Goal: Task Accomplishment & Management: Use online tool/utility

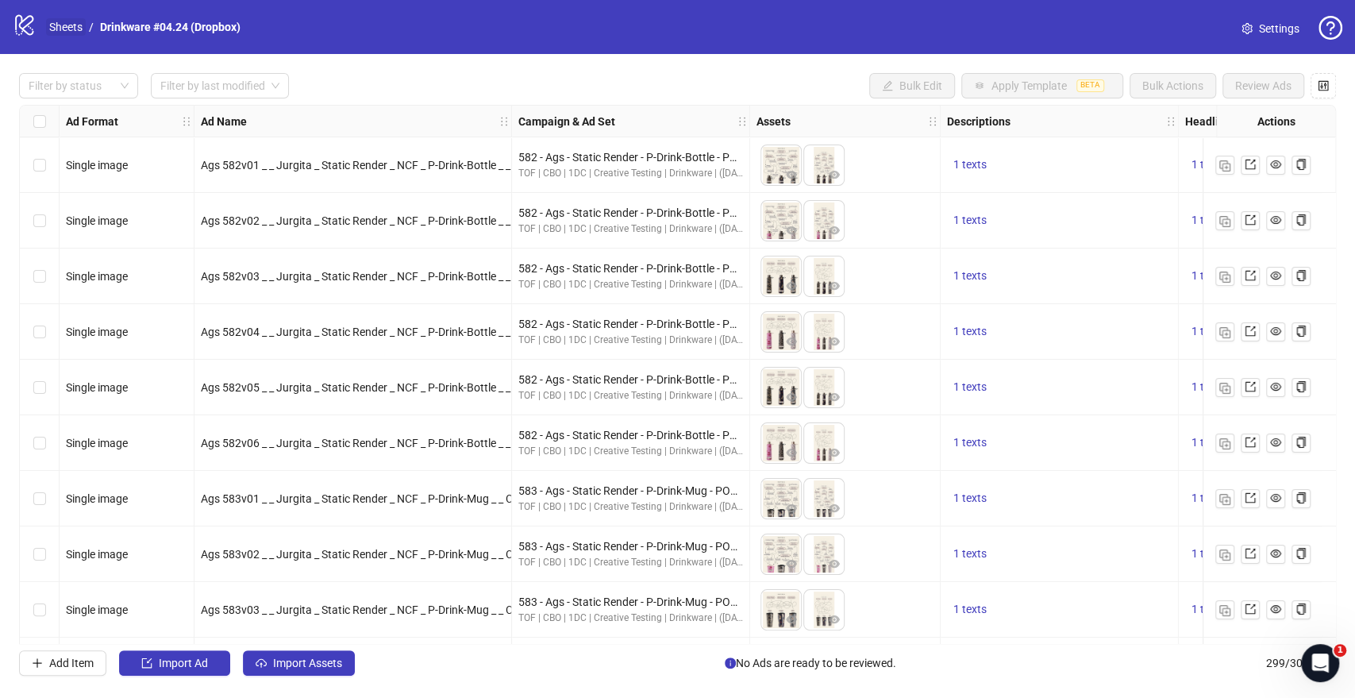
click at [72, 22] on link "Sheets" at bounding box center [66, 26] width 40 height 17
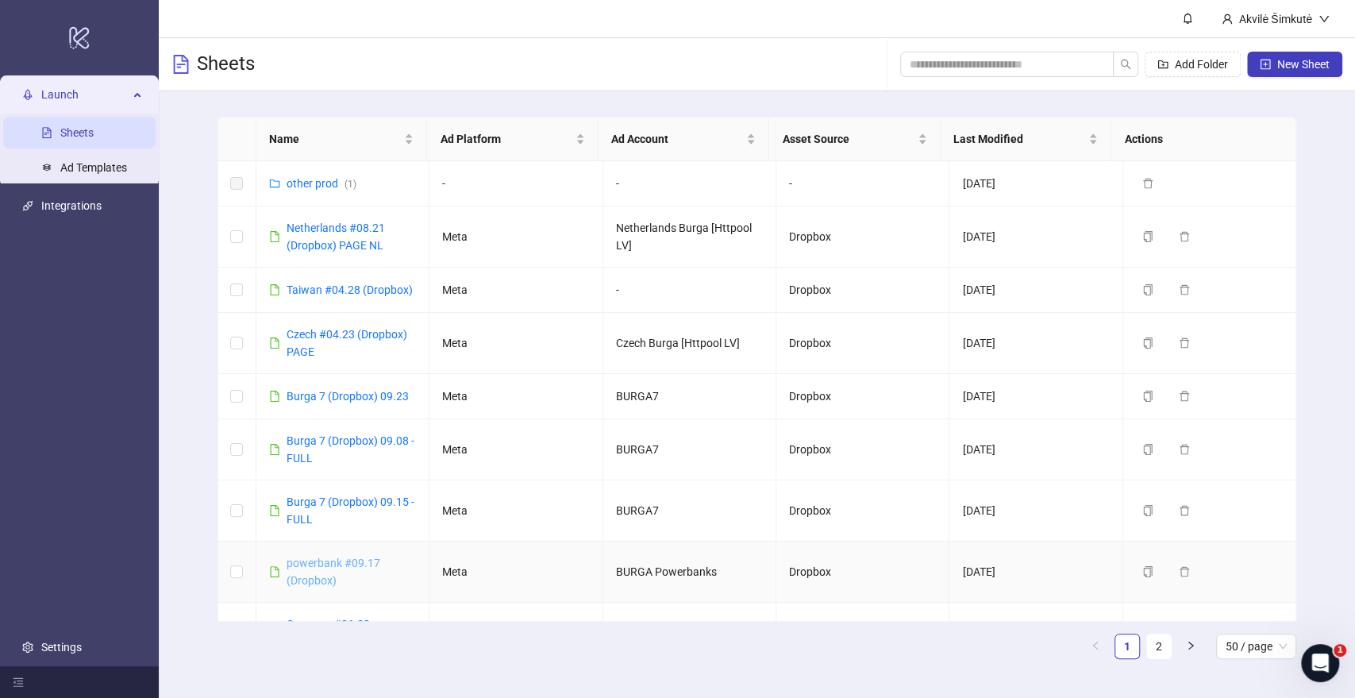
click at [341, 564] on link "powerbank #09.17 (Dropbox)" at bounding box center [334, 572] width 94 height 30
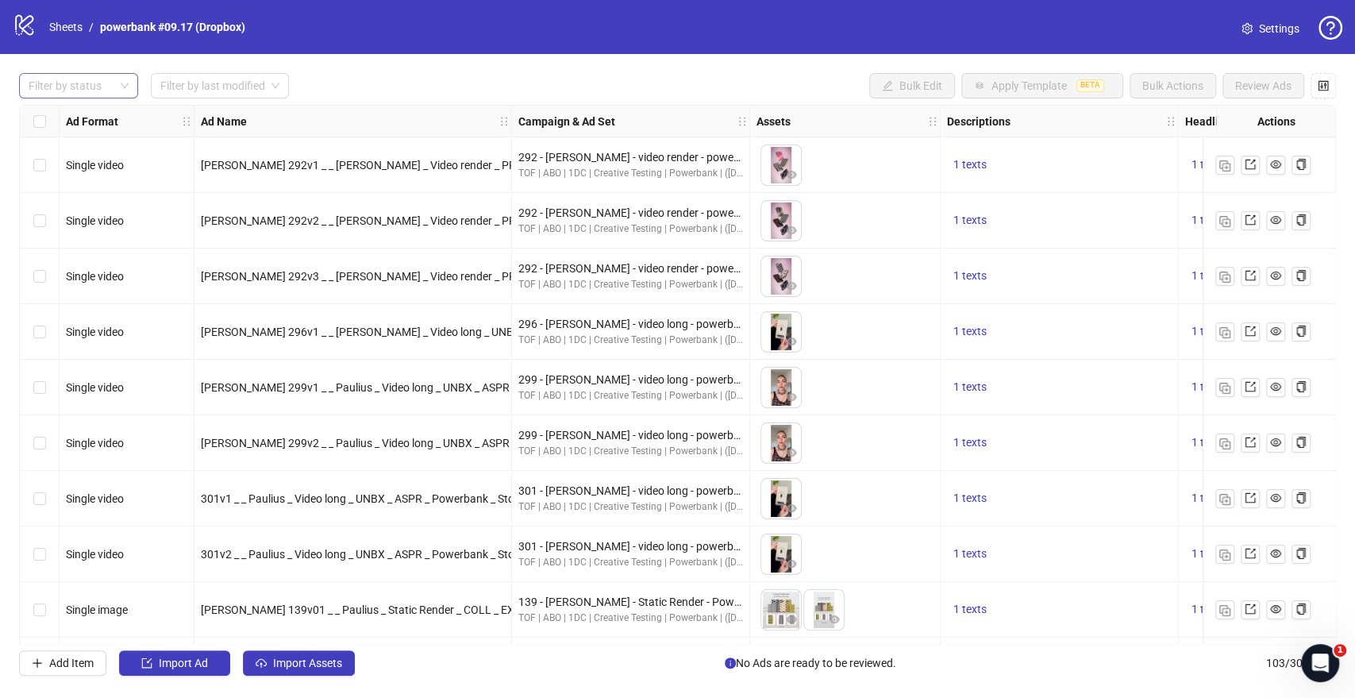
click at [114, 90] on div at bounding box center [70, 86] width 96 height 22
click at [108, 121] on div "Draft" at bounding box center [79, 118] width 94 height 17
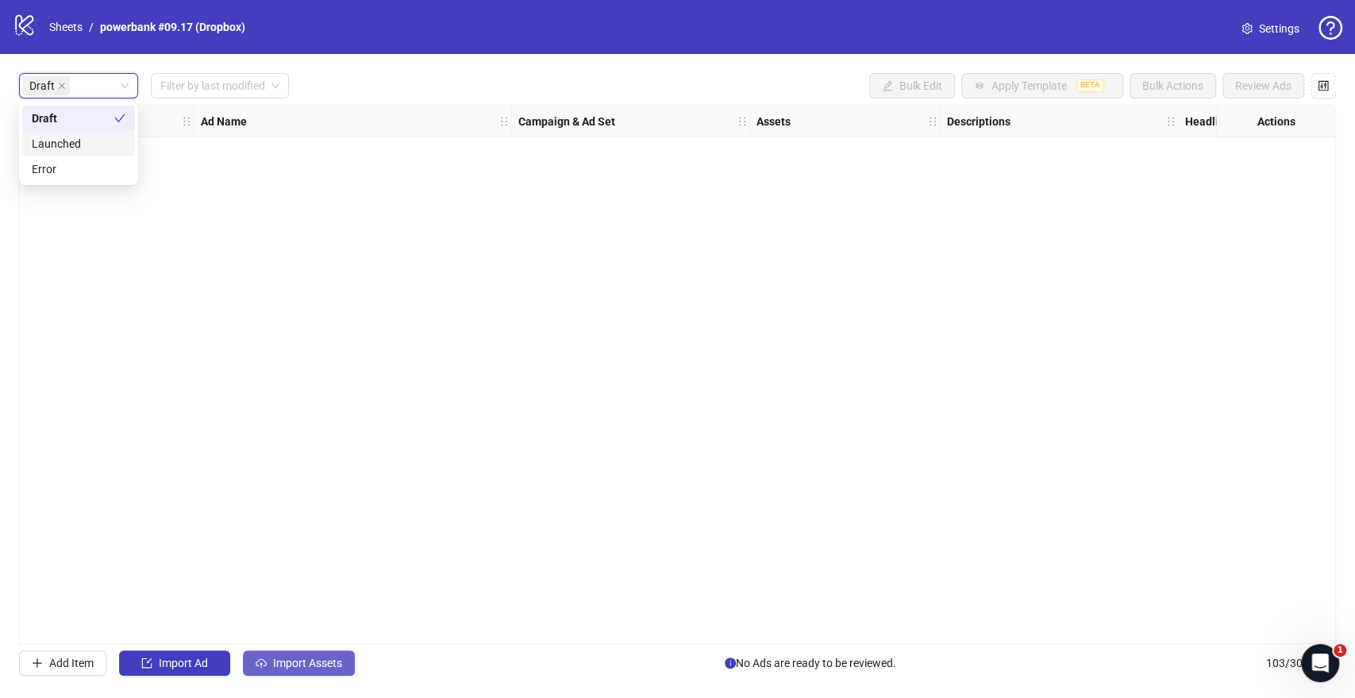
click at [329, 669] on span "Import Assets" at bounding box center [307, 663] width 69 height 13
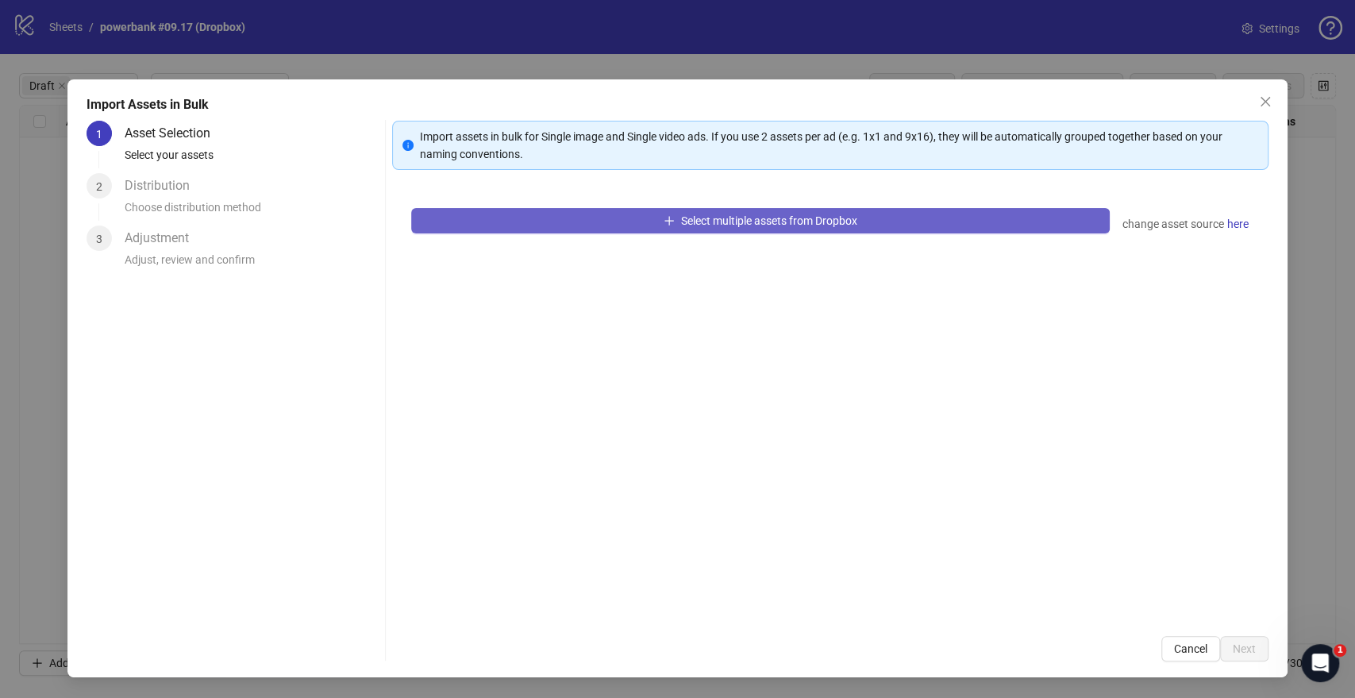
click at [527, 218] on button "Select multiple assets from Dropbox" at bounding box center [760, 220] width 698 height 25
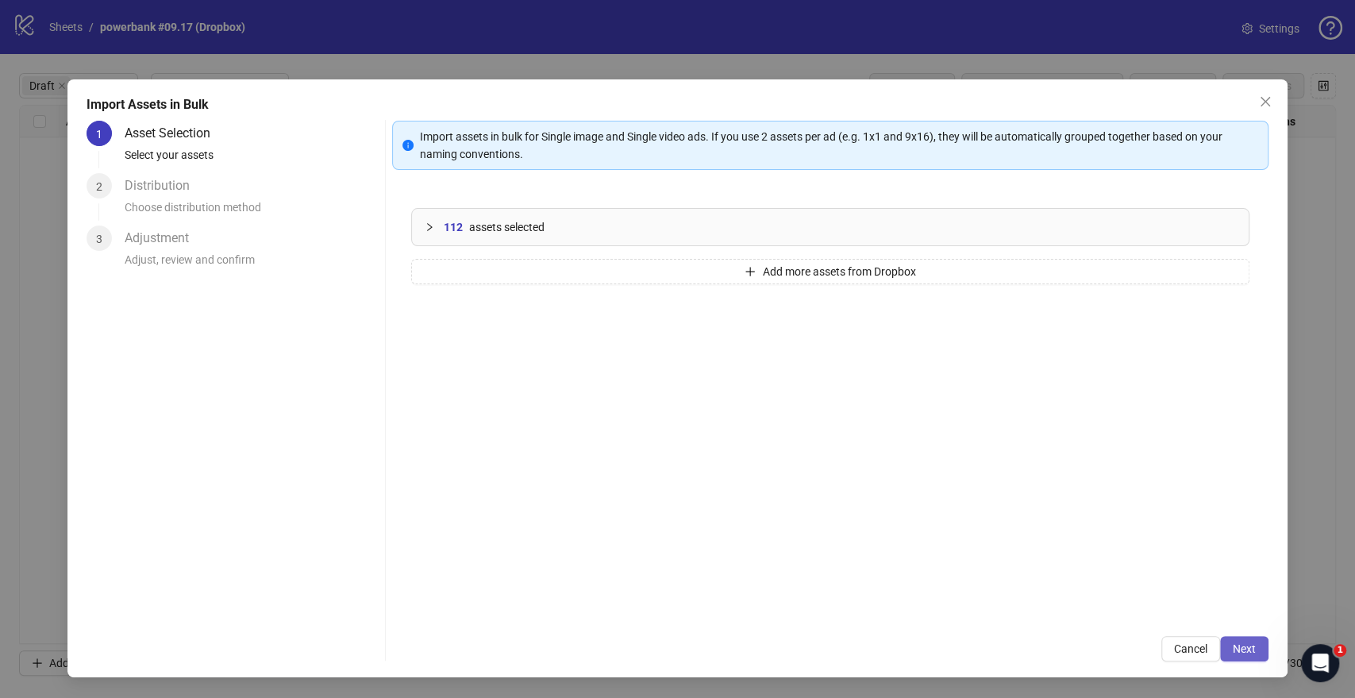
click at [1238, 649] on span "Next" at bounding box center [1244, 648] width 23 height 13
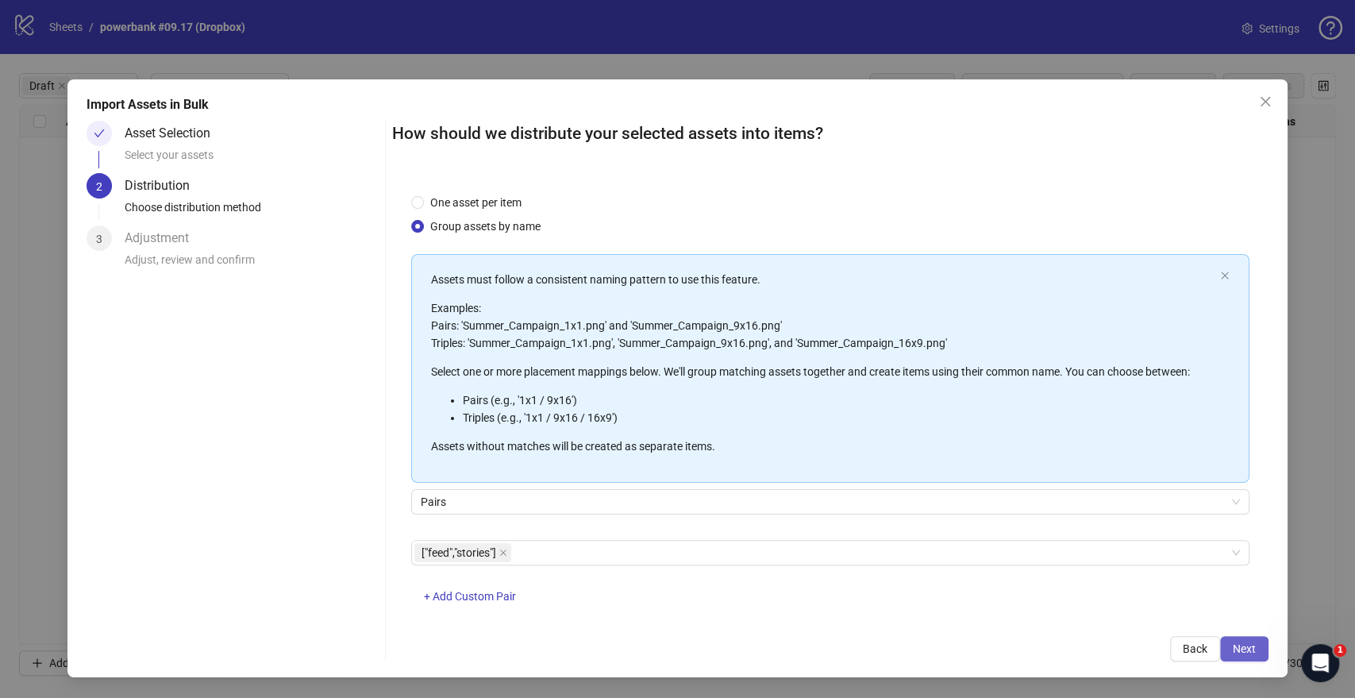
click at [1251, 648] on span "Next" at bounding box center [1244, 648] width 23 height 13
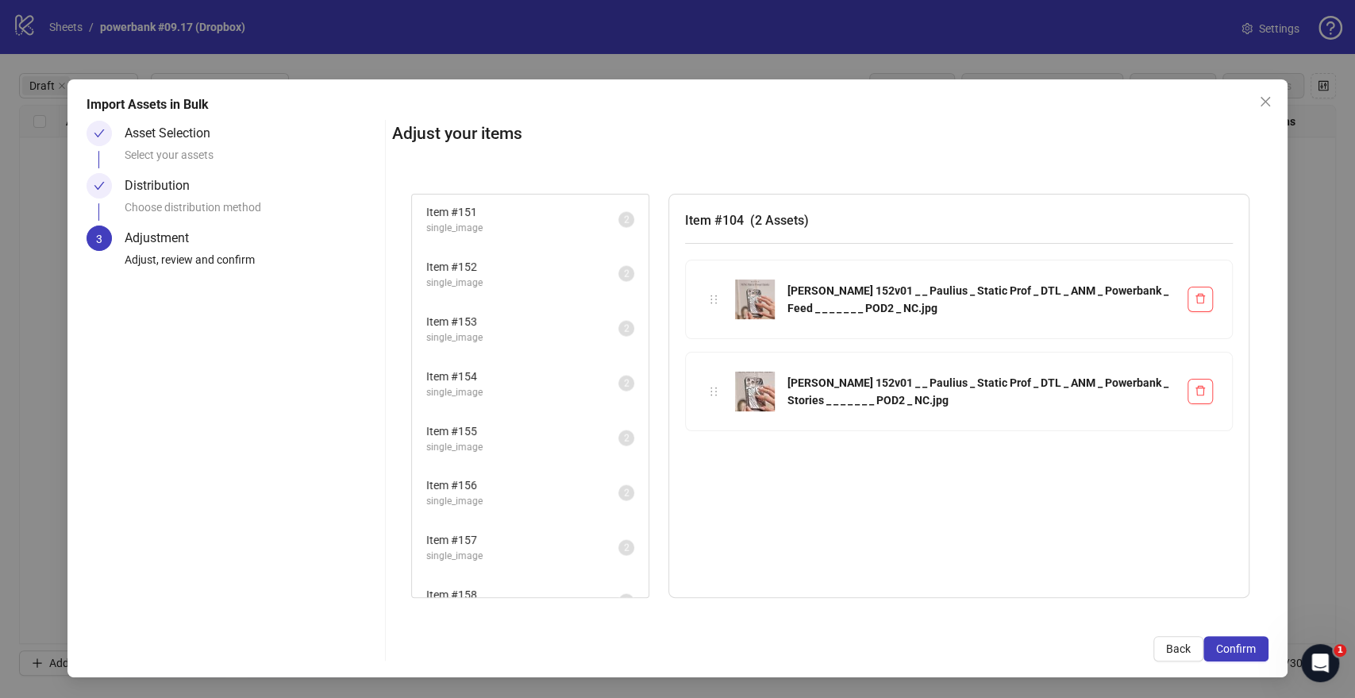
scroll to position [2637, 0]
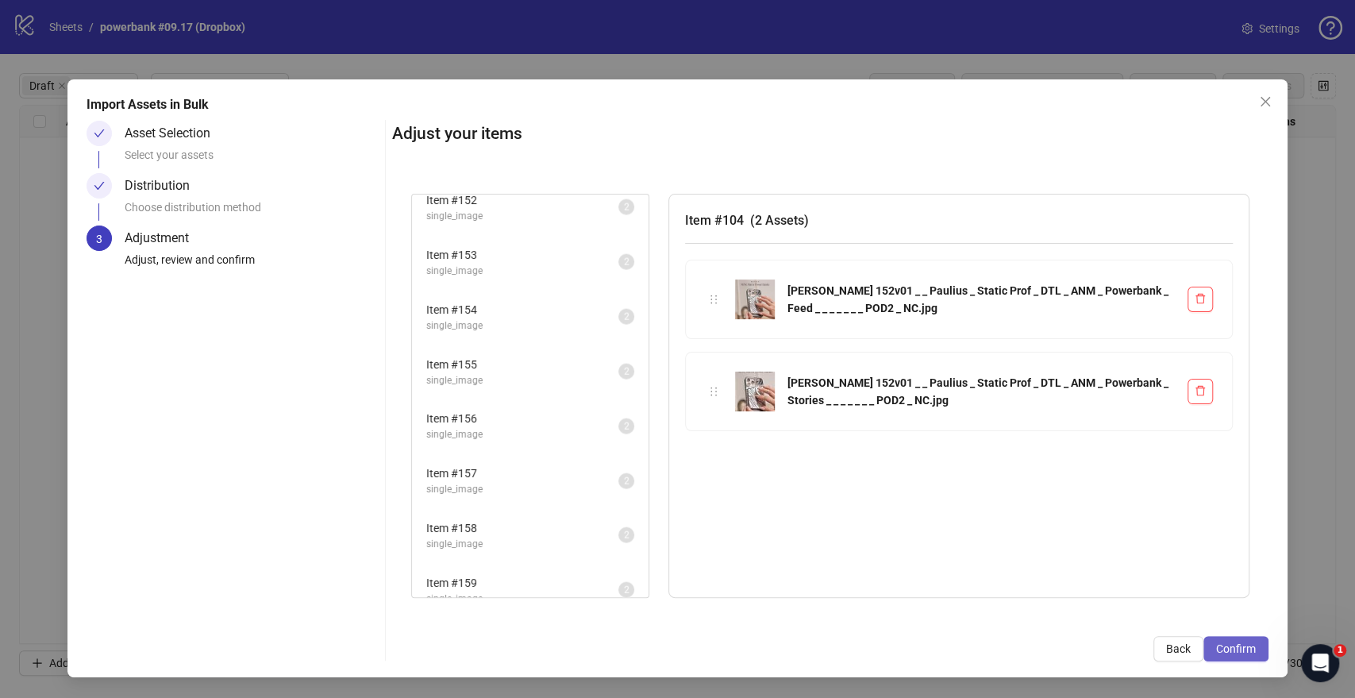
click at [1230, 639] on button "Confirm" at bounding box center [1236, 648] width 65 height 25
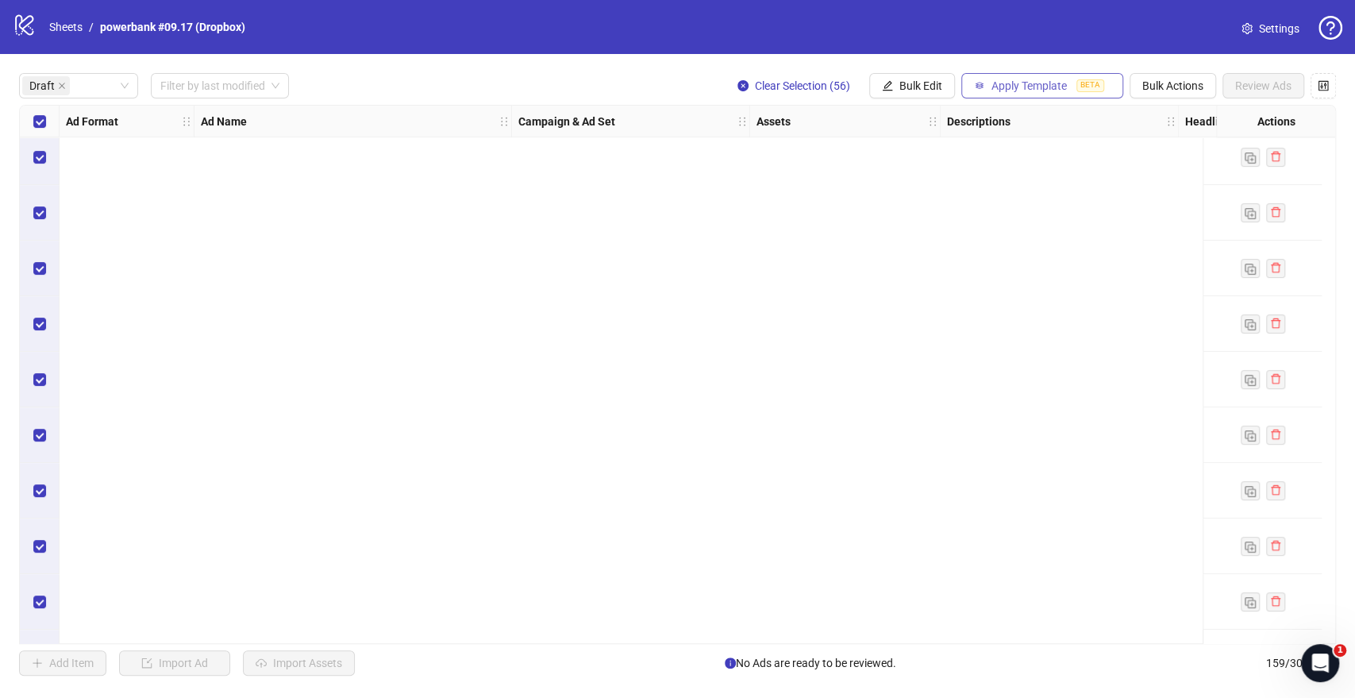
scroll to position [2612, 0]
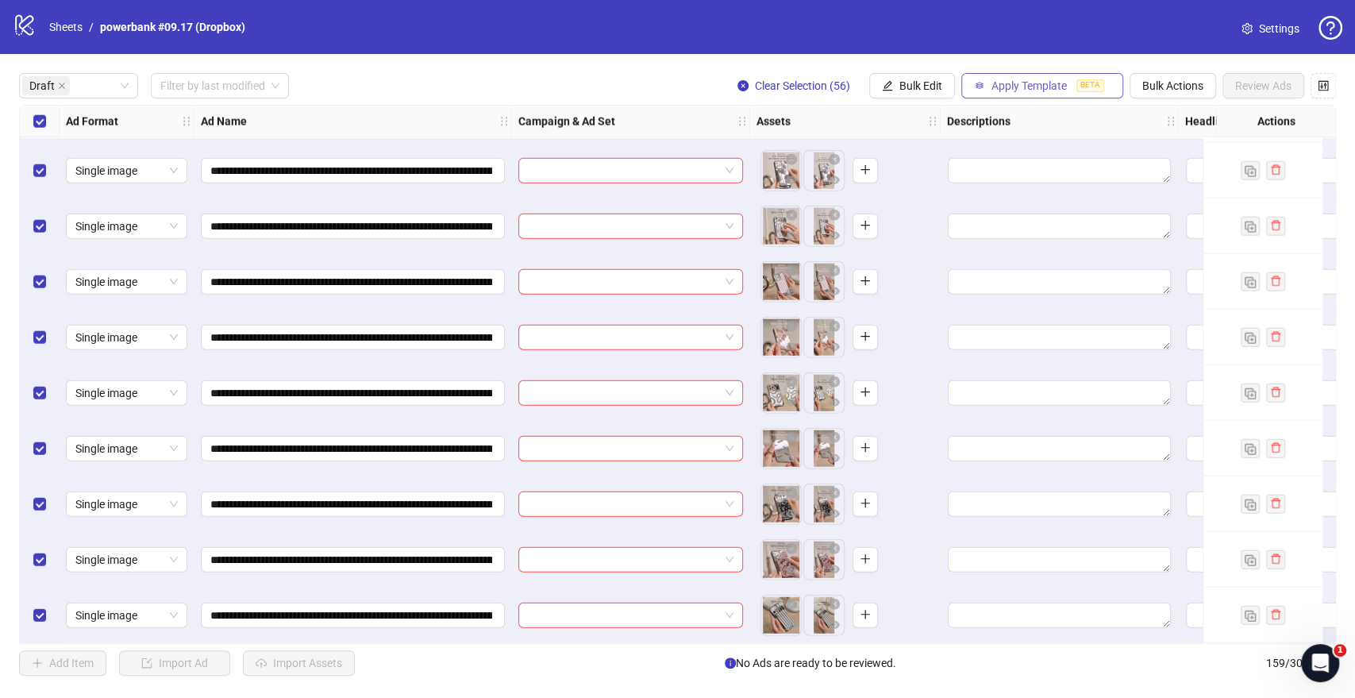
click at [1035, 84] on span "Apply Template" at bounding box center [1029, 85] width 75 height 13
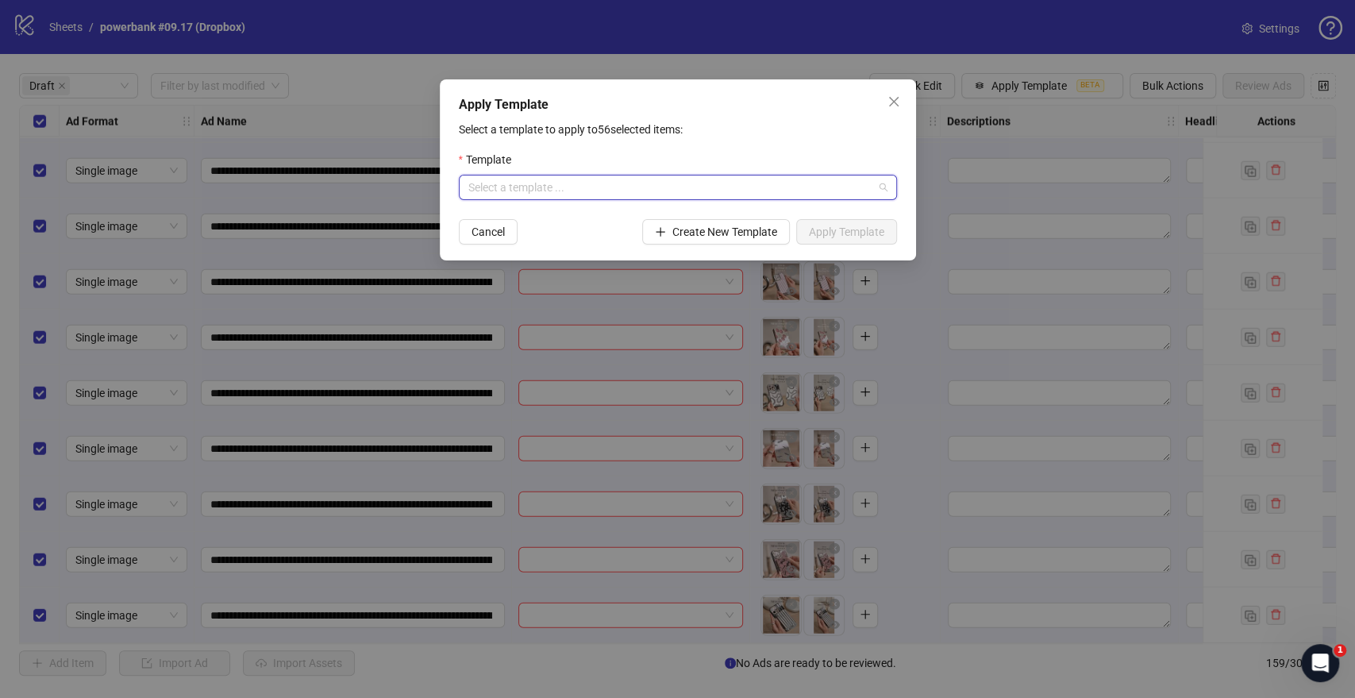
click at [632, 187] on input "search" at bounding box center [670, 187] width 405 height 24
click at [557, 215] on div "PB: GENERAL TESTING OCTOBER" at bounding box center [677, 218] width 413 height 17
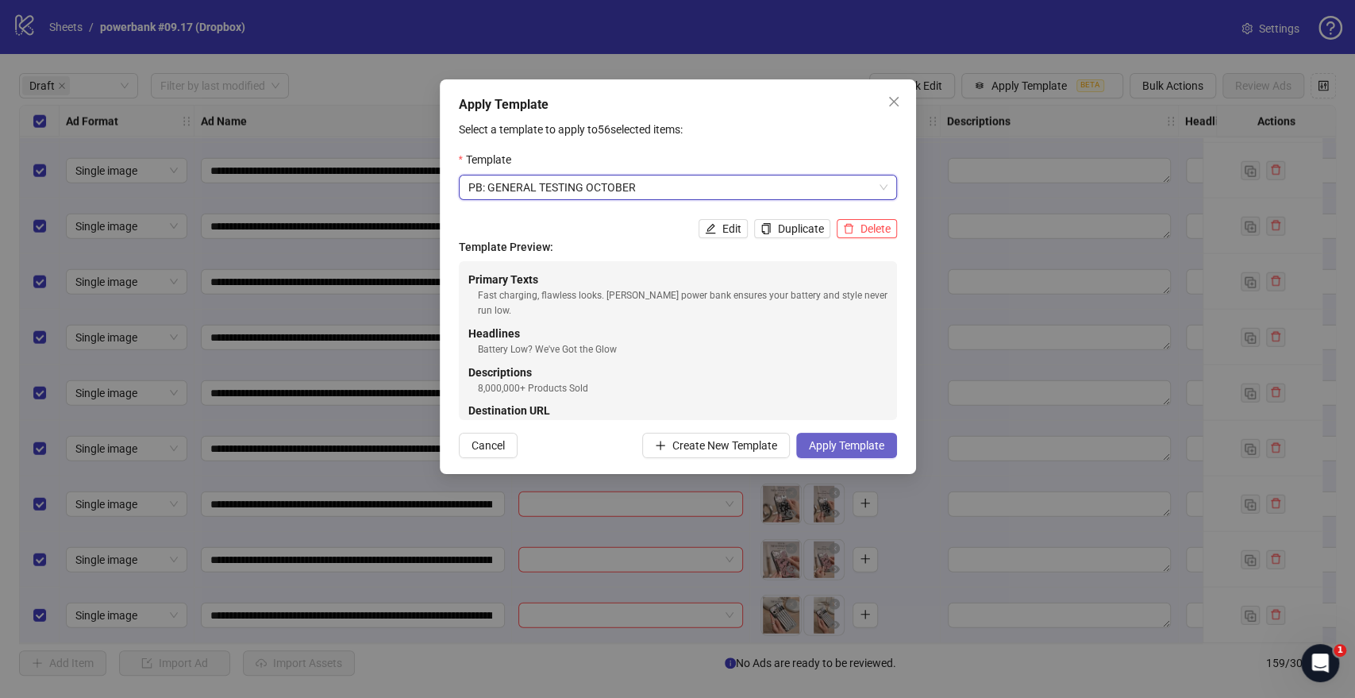
click at [861, 445] on span "Apply Template" at bounding box center [846, 445] width 75 height 13
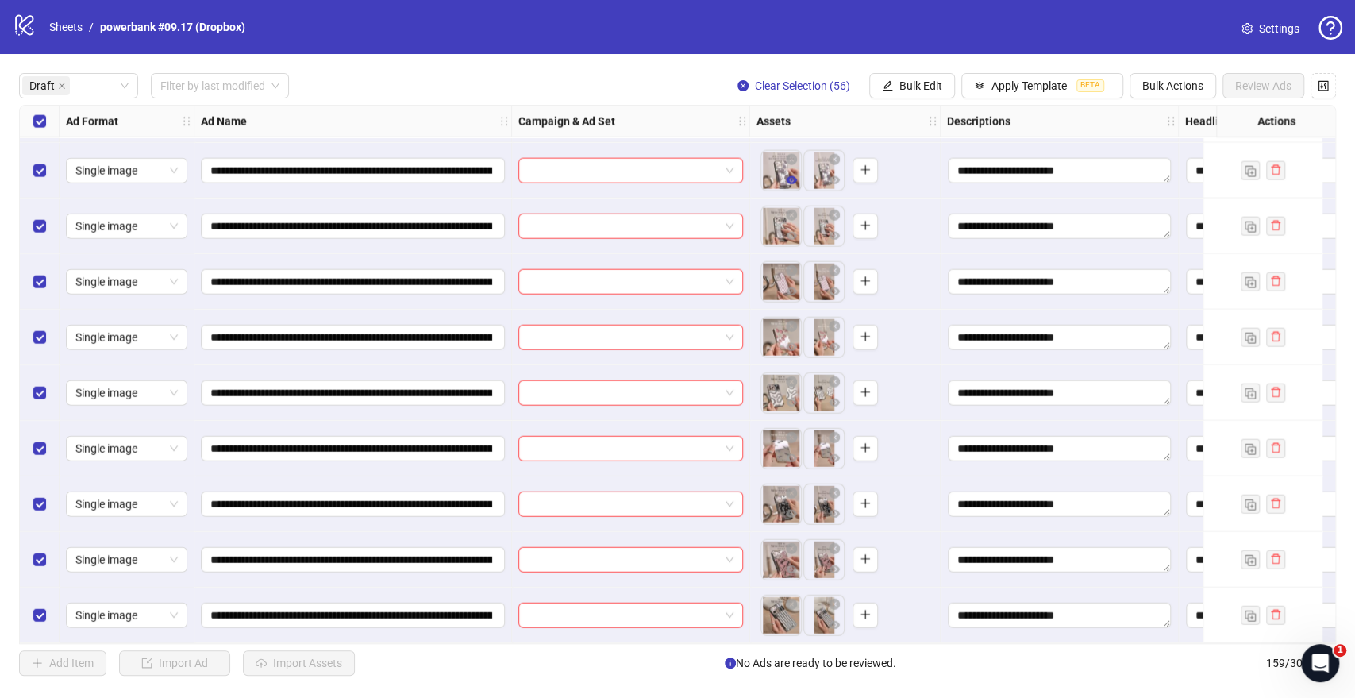
click at [792, 175] on icon "eye" at bounding box center [791, 180] width 11 height 11
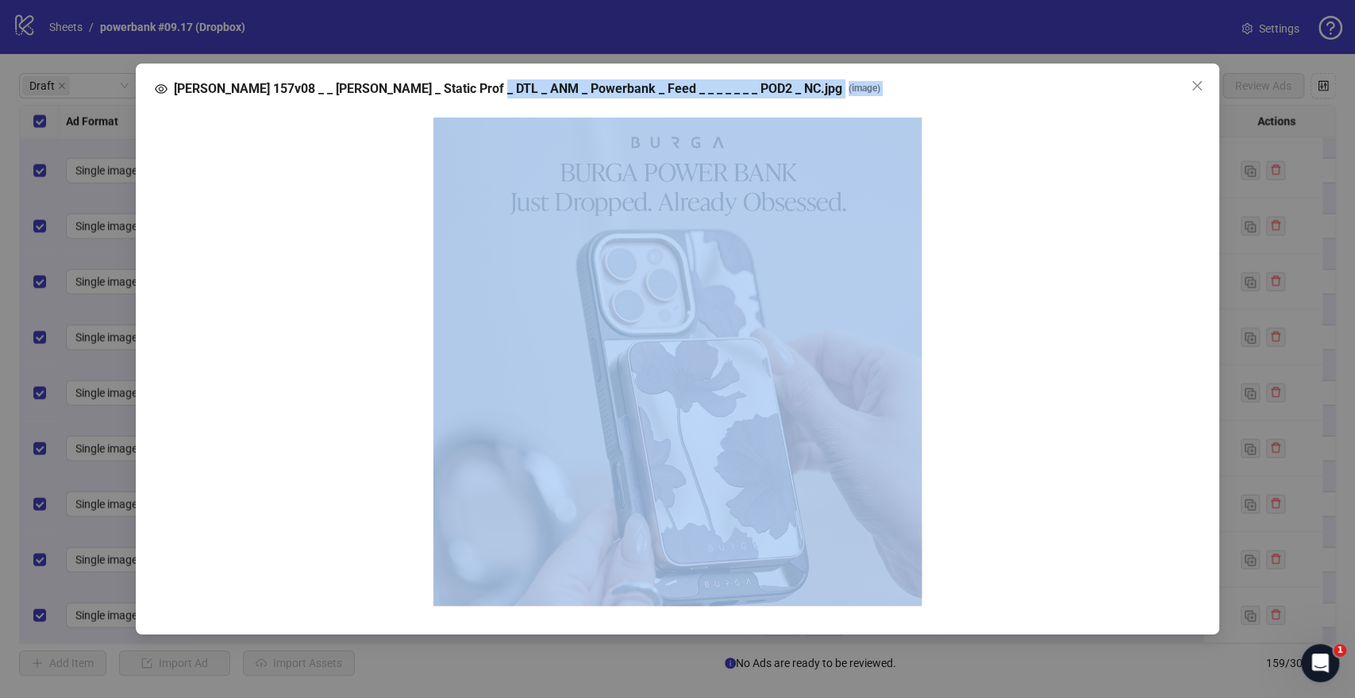
drag, startPoint x: 510, startPoint y: 96, endPoint x: 639, endPoint y: 98, distance: 129.4
click at [639, 98] on div "[PERSON_NAME] 157v08 _ _ [PERSON_NAME] _ Static Prof _ DTL _ ANM _ Powerbank _ …" at bounding box center [678, 349] width 1084 height 571
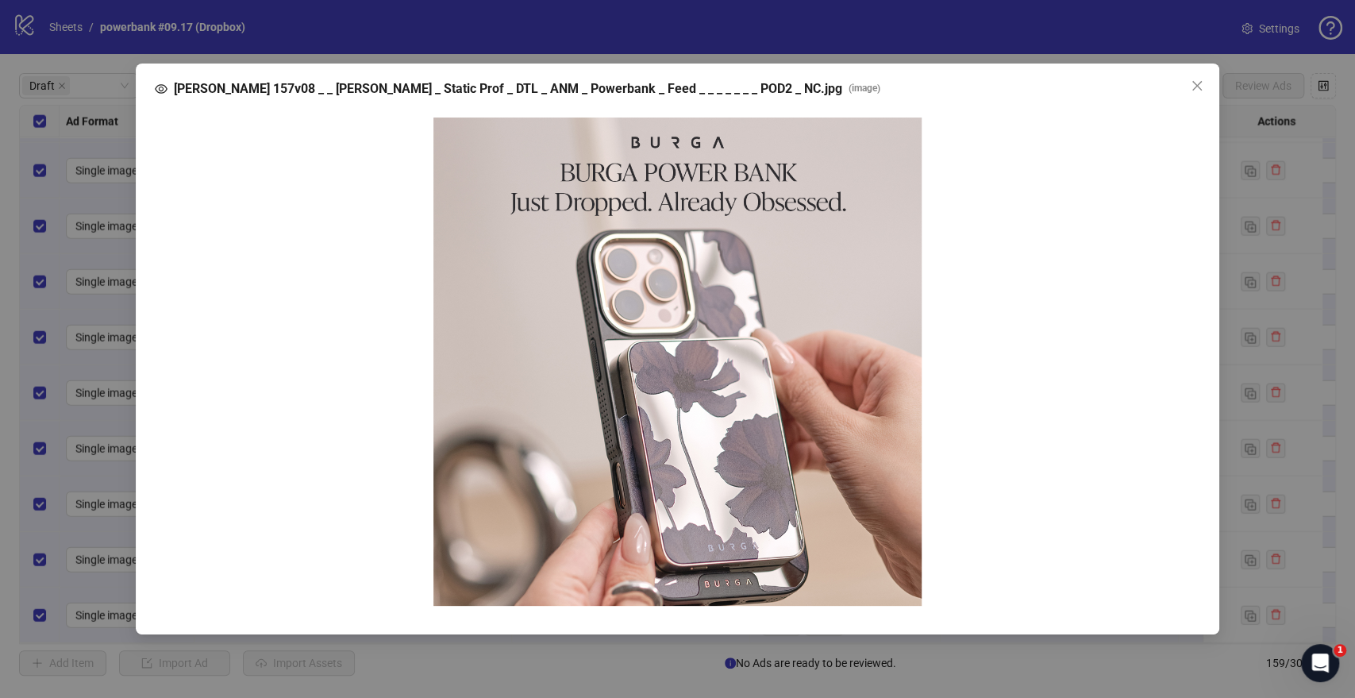
click at [1128, 335] on div at bounding box center [678, 361] width 1021 height 488
click at [690, 440] on img at bounding box center [677, 361] width 488 height 488
click at [1038, 297] on div at bounding box center [678, 361] width 1021 height 488
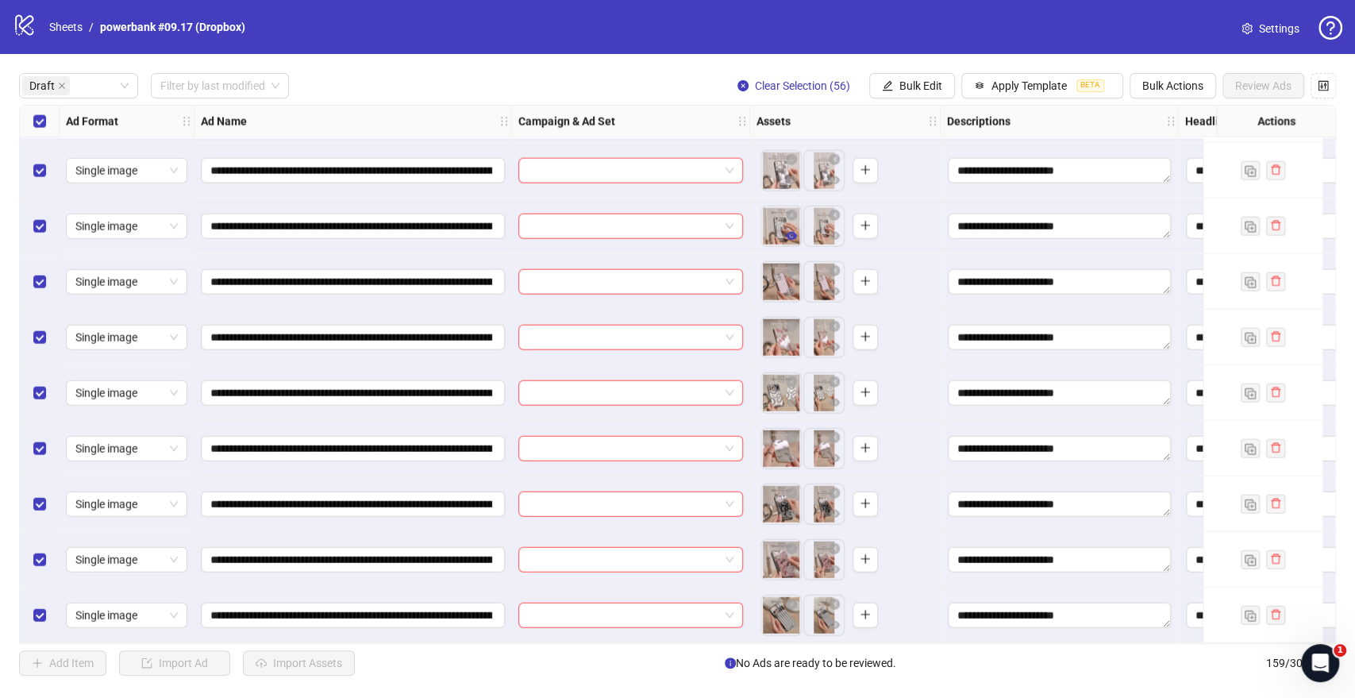
click at [795, 232] on icon "eye" at bounding box center [791, 236] width 11 height 8
click at [793, 289] on icon "eye" at bounding box center [791, 291] width 11 height 8
click at [794, 399] on icon "eye" at bounding box center [791, 403] width 11 height 8
click at [796, 509] on icon "eye" at bounding box center [791, 513] width 11 height 11
click at [792, 569] on icon "eye" at bounding box center [791, 569] width 11 height 11
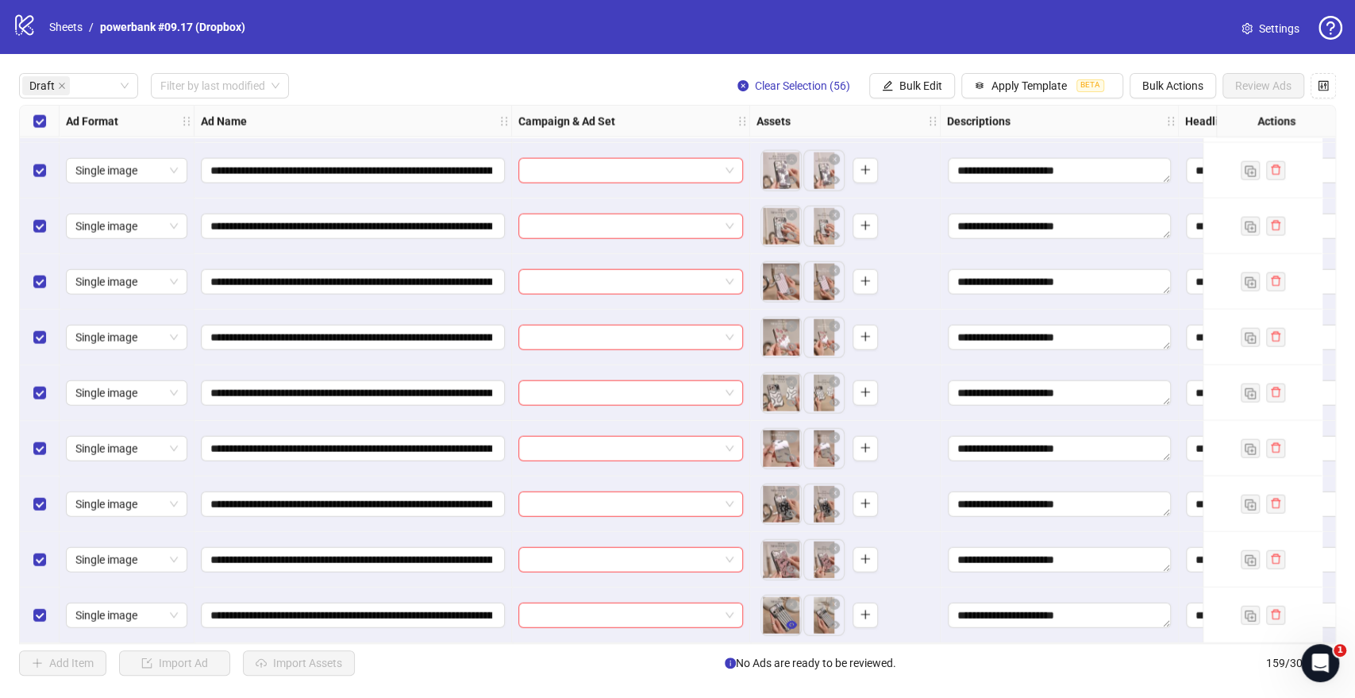
click at [794, 621] on icon "eye" at bounding box center [791, 625] width 11 height 8
click at [797, 227] on button "button" at bounding box center [791, 236] width 19 height 19
click at [423, 73] on div "Draft Filter by last modified Clear Selection (56) Bulk Edit Apply Template BET…" at bounding box center [677, 85] width 1317 height 25
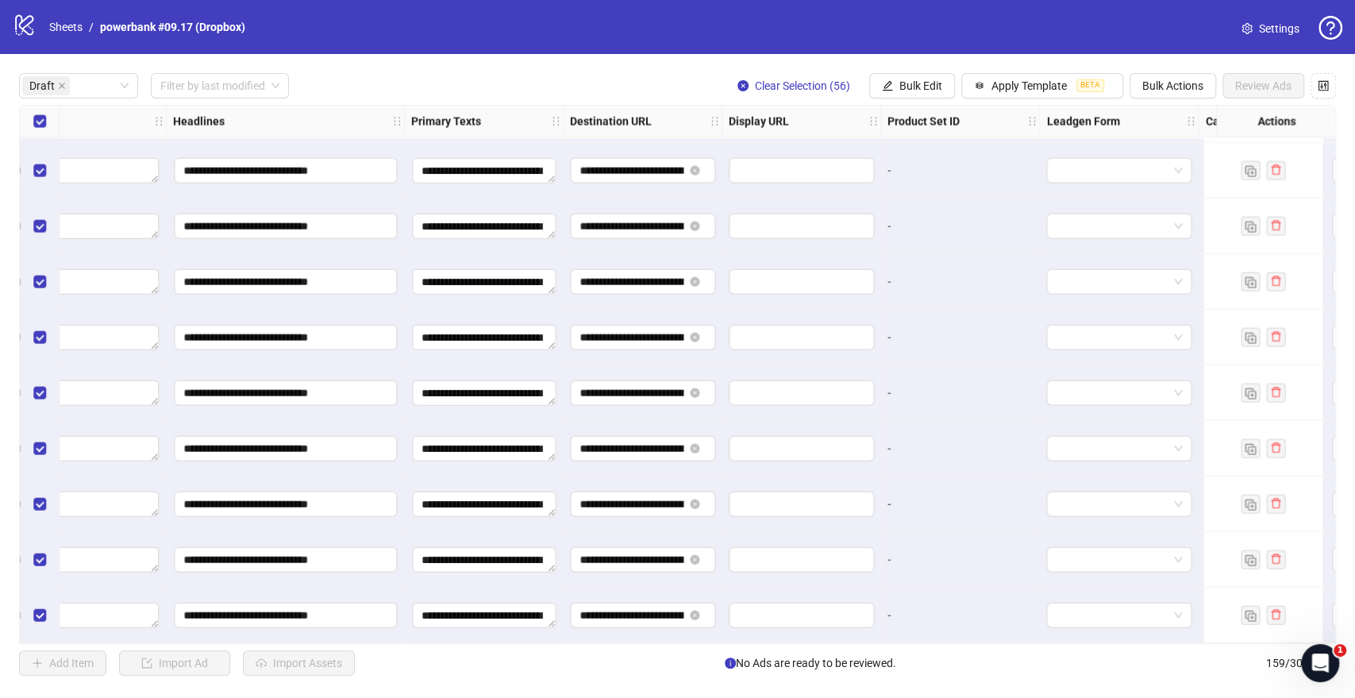
scroll to position [2612, 1235]
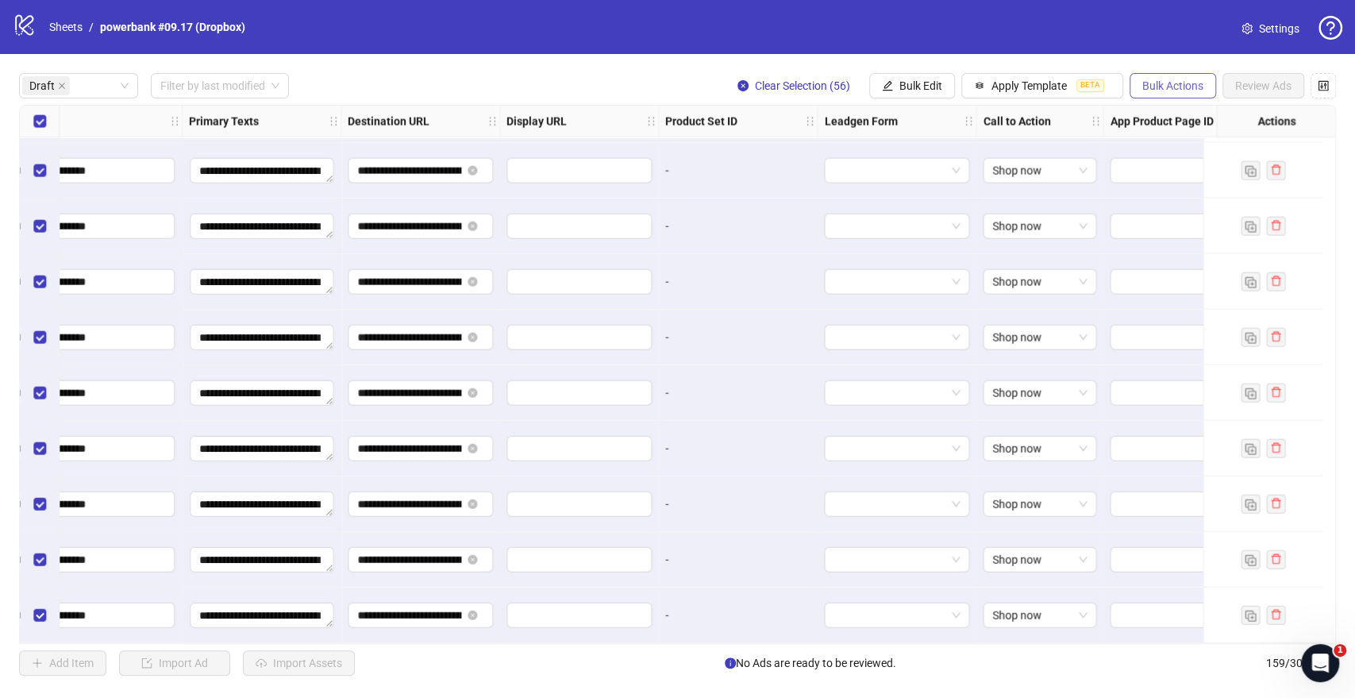
click at [1181, 87] on span "Bulk Actions" at bounding box center [1172, 85] width 61 height 13
click at [1173, 113] on span "Delete" at bounding box center [1195, 118] width 109 height 17
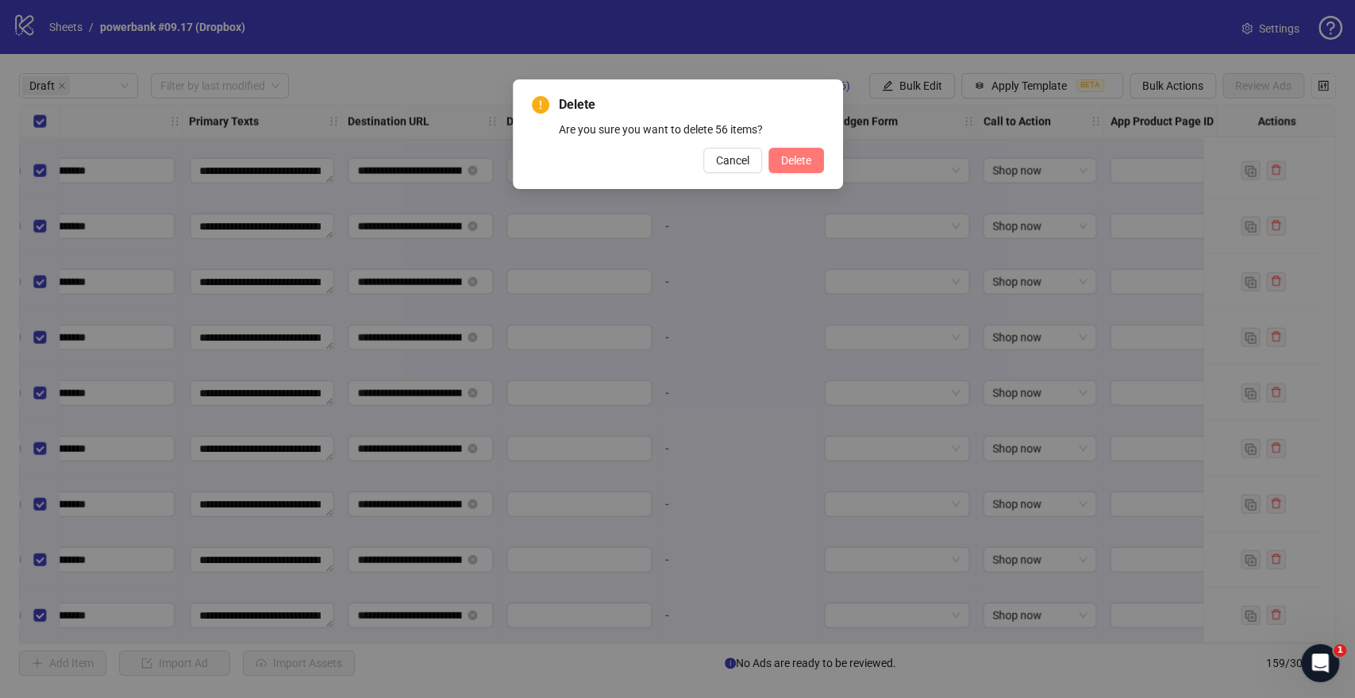
click at [819, 160] on button "Delete" at bounding box center [796, 160] width 56 height 25
